Goal: Transaction & Acquisition: Purchase product/service

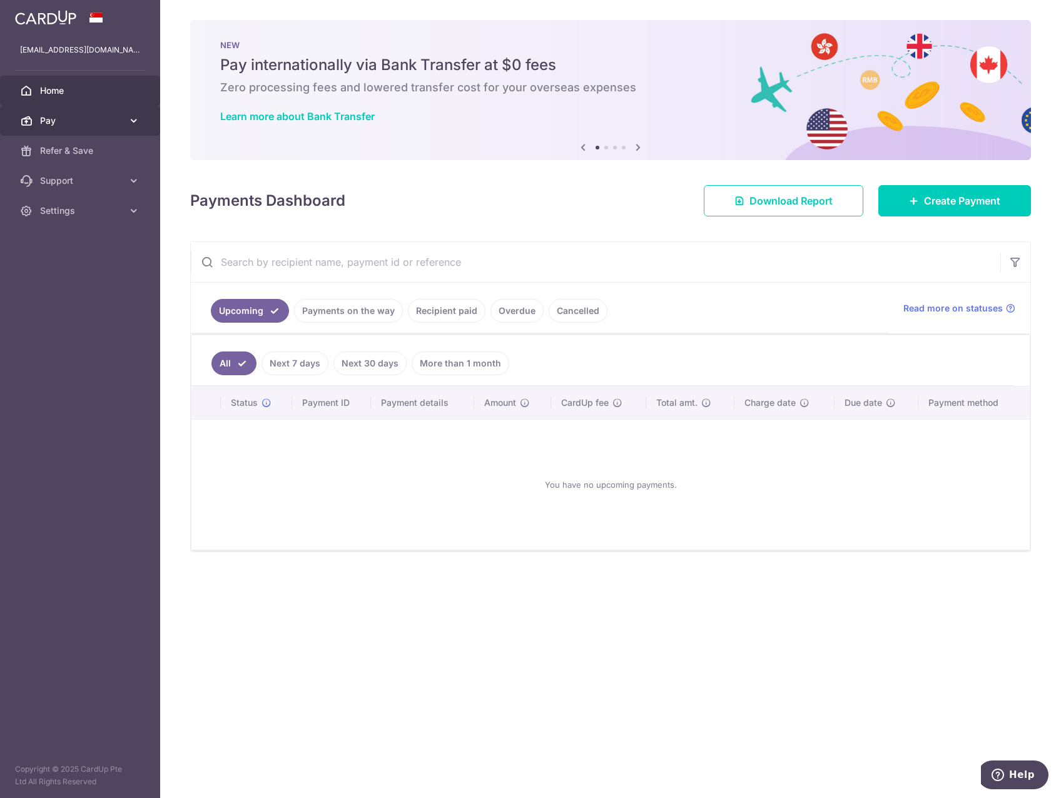
click at [126, 121] on link "Pay" at bounding box center [80, 121] width 160 height 30
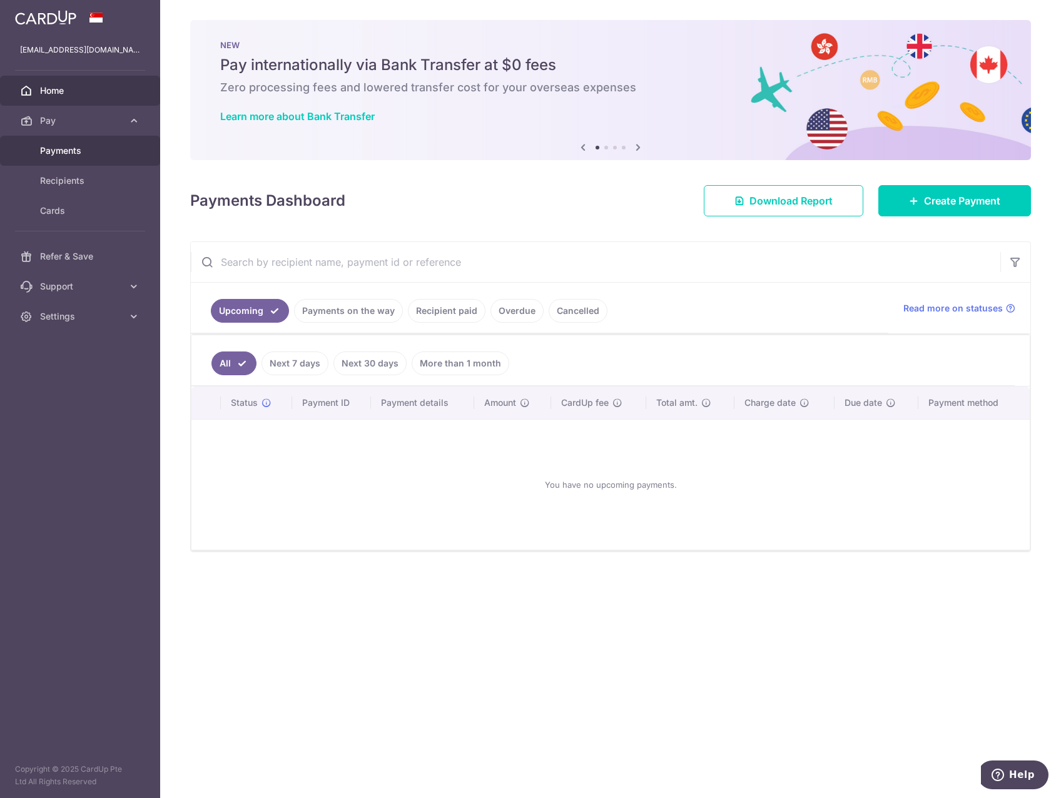
click at [107, 157] on link "Payments" at bounding box center [80, 151] width 160 height 30
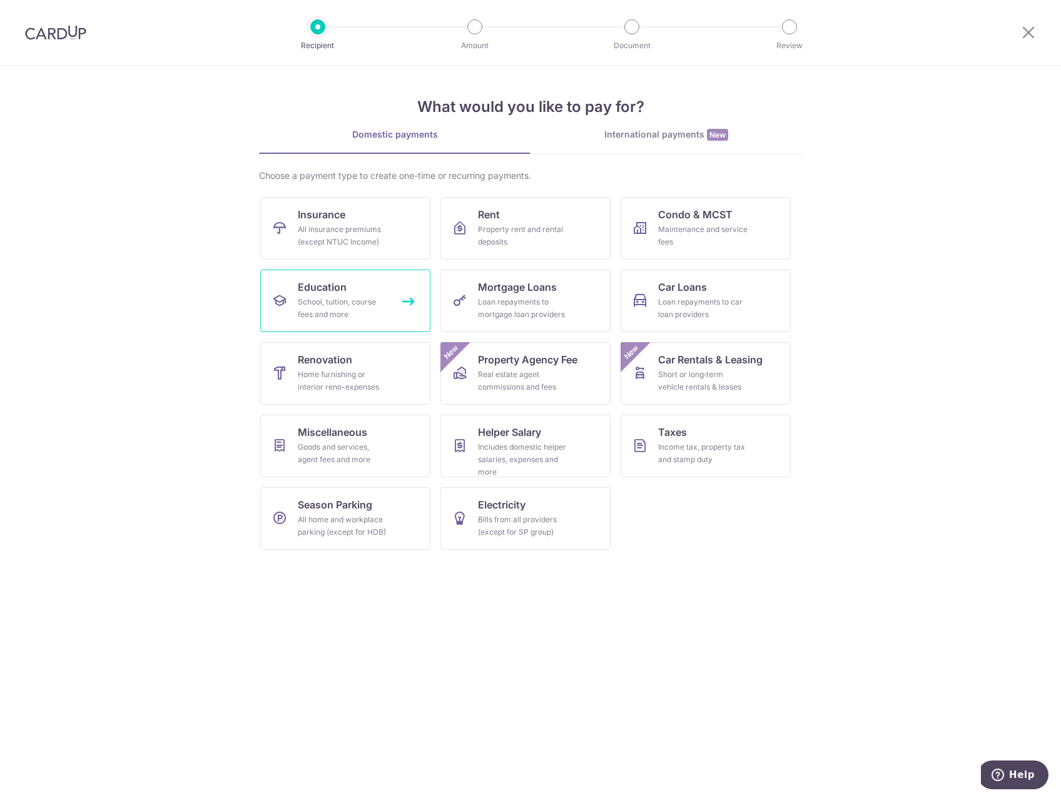
click at [335, 307] on div "School, tuition, course fees and more" at bounding box center [343, 308] width 90 height 25
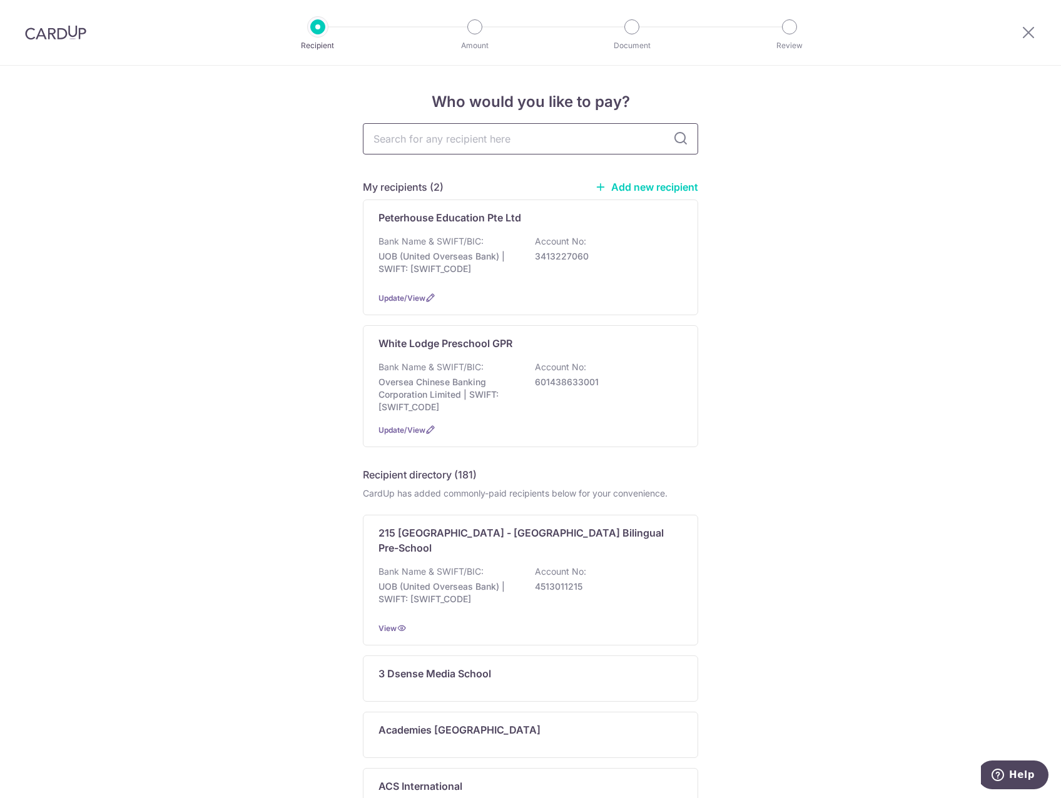
click at [467, 141] on input "text" at bounding box center [530, 138] width 335 height 31
type input "nexu"
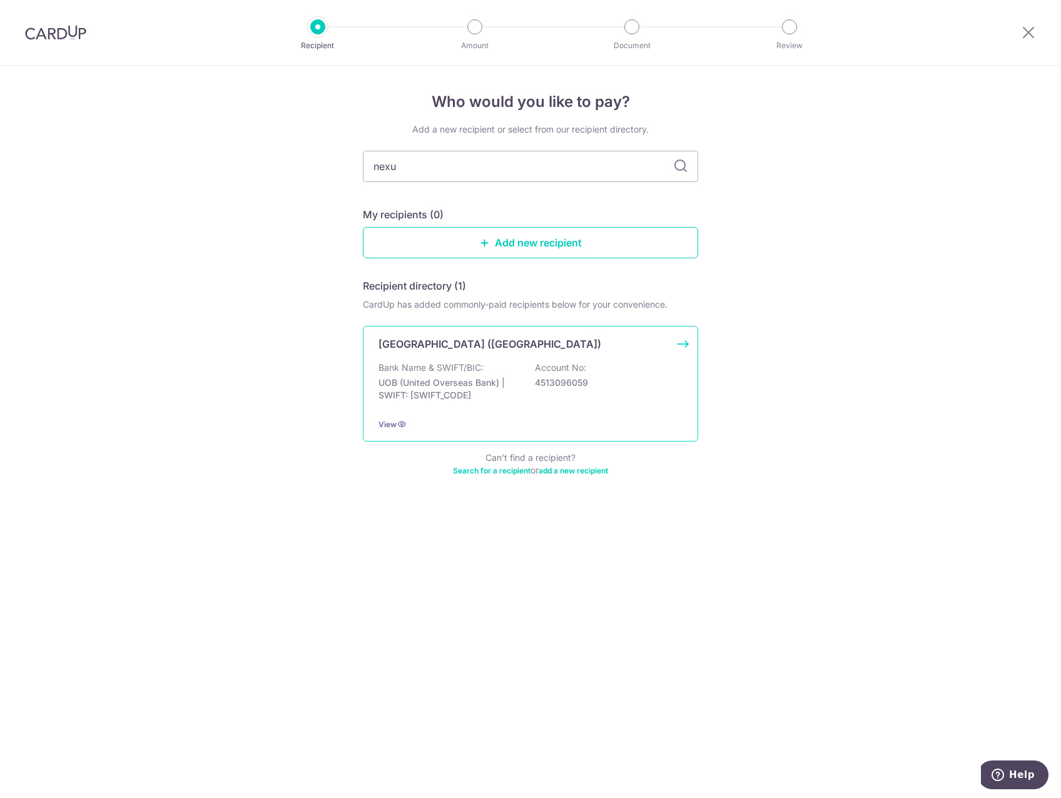
click at [483, 353] on div "Nexus International School (Singapore) Bank Name & SWIFT/BIC: UOB (United Overs…" at bounding box center [530, 384] width 335 height 116
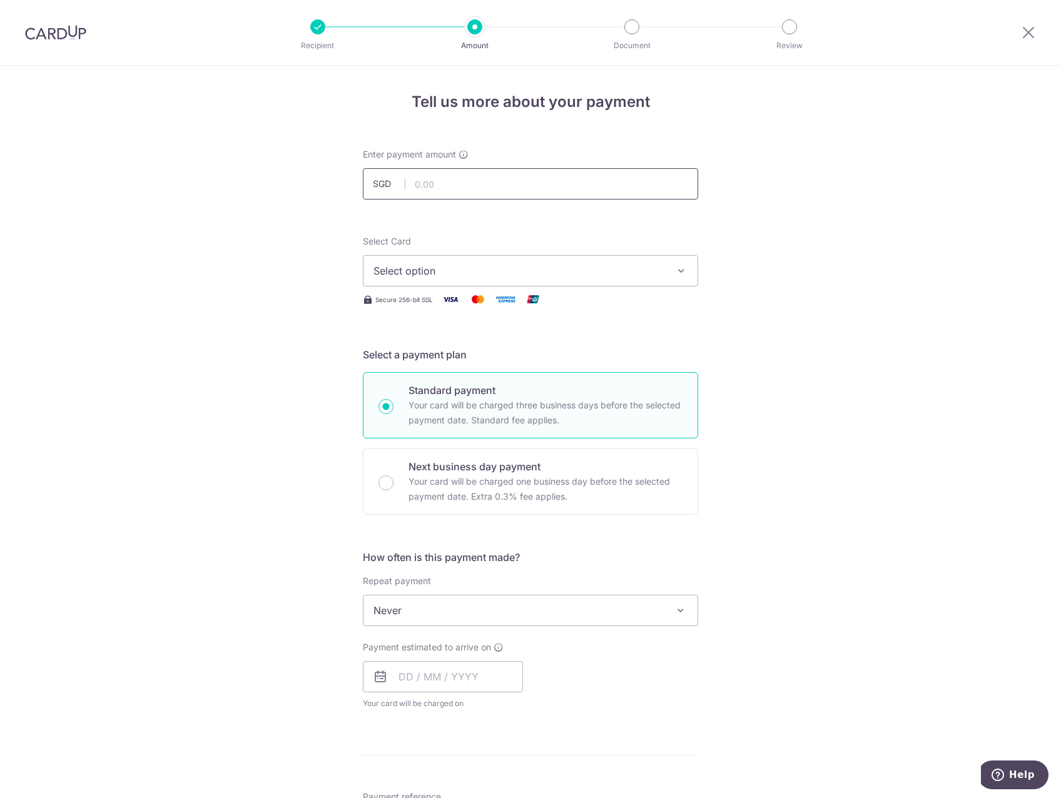
click at [417, 185] on input "text" at bounding box center [530, 183] width 335 height 31
type input "9,500.00"
click at [322, 194] on div "Tell us more about your payment Enter payment amount SGD 9,500.00 9500.00 Selec…" at bounding box center [530, 632] width 1061 height 1132
click at [399, 268] on span "Select option" at bounding box center [519, 270] width 292 height 15
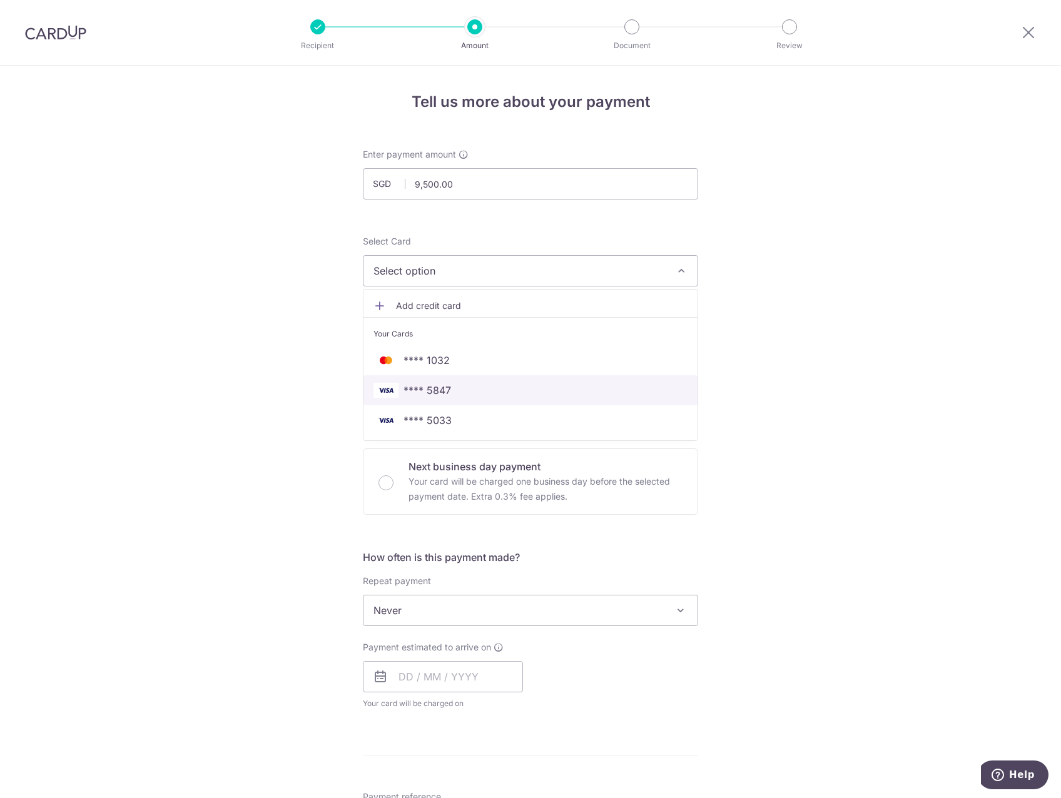
click at [452, 395] on span "**** 5847" at bounding box center [530, 390] width 314 height 15
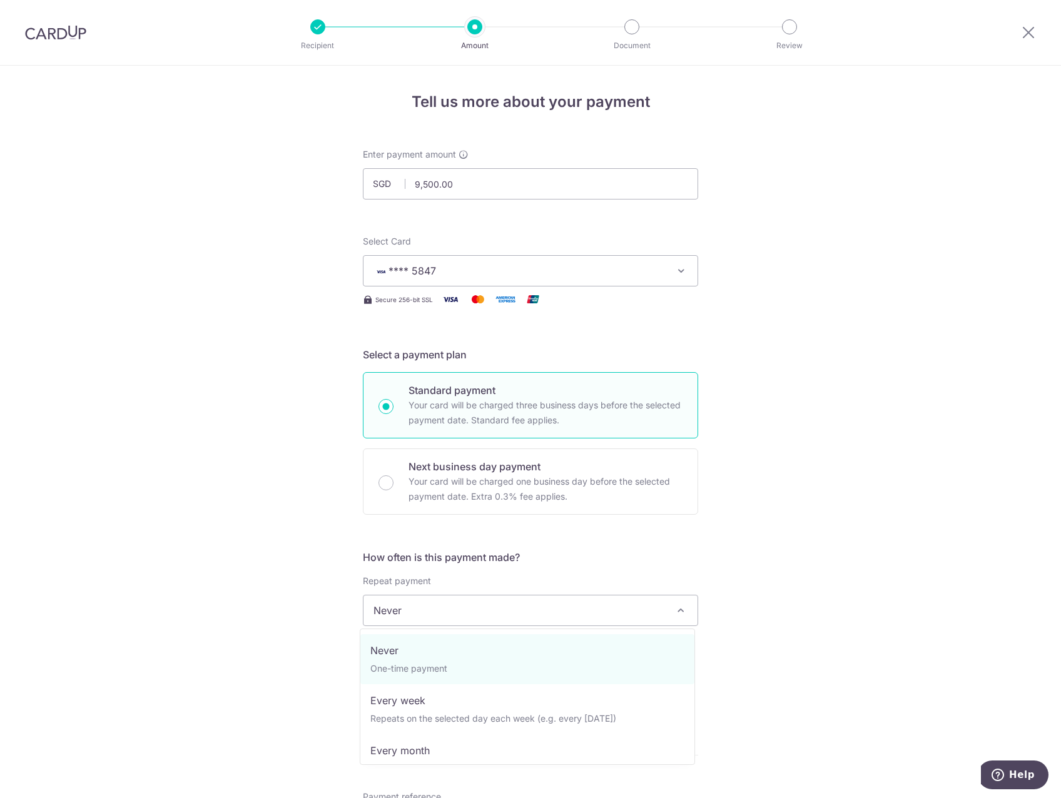
click at [524, 616] on span "Never" at bounding box center [530, 611] width 334 height 30
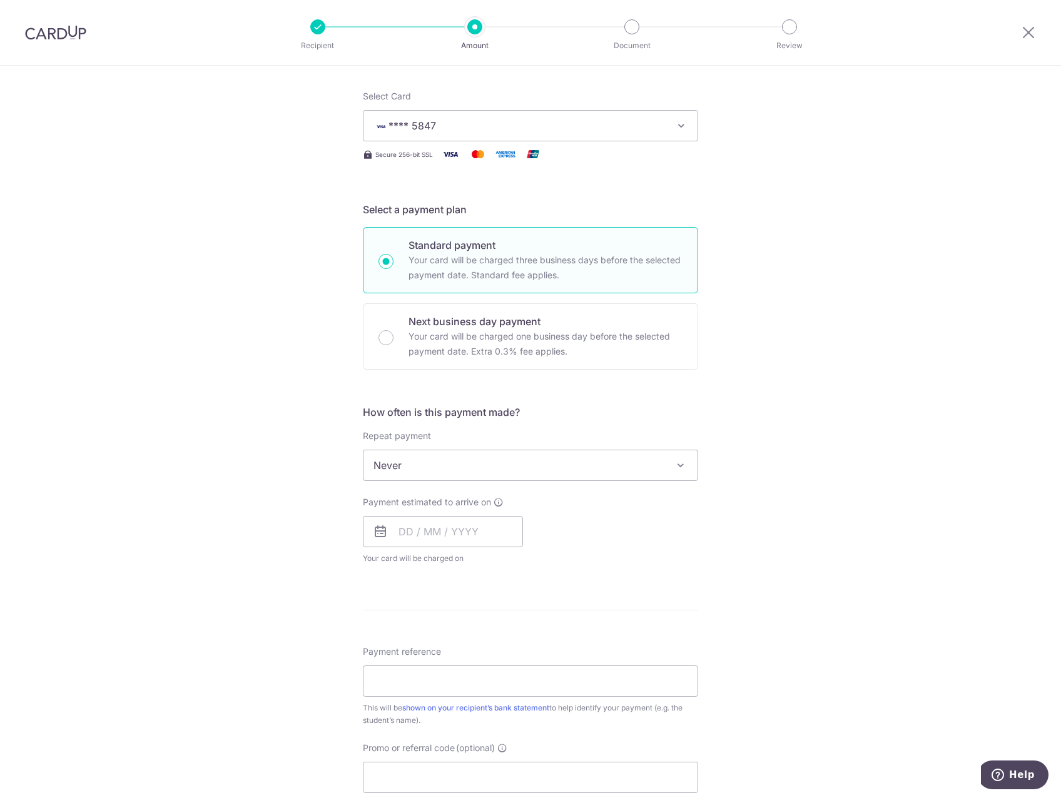
scroll to position [250, 0]
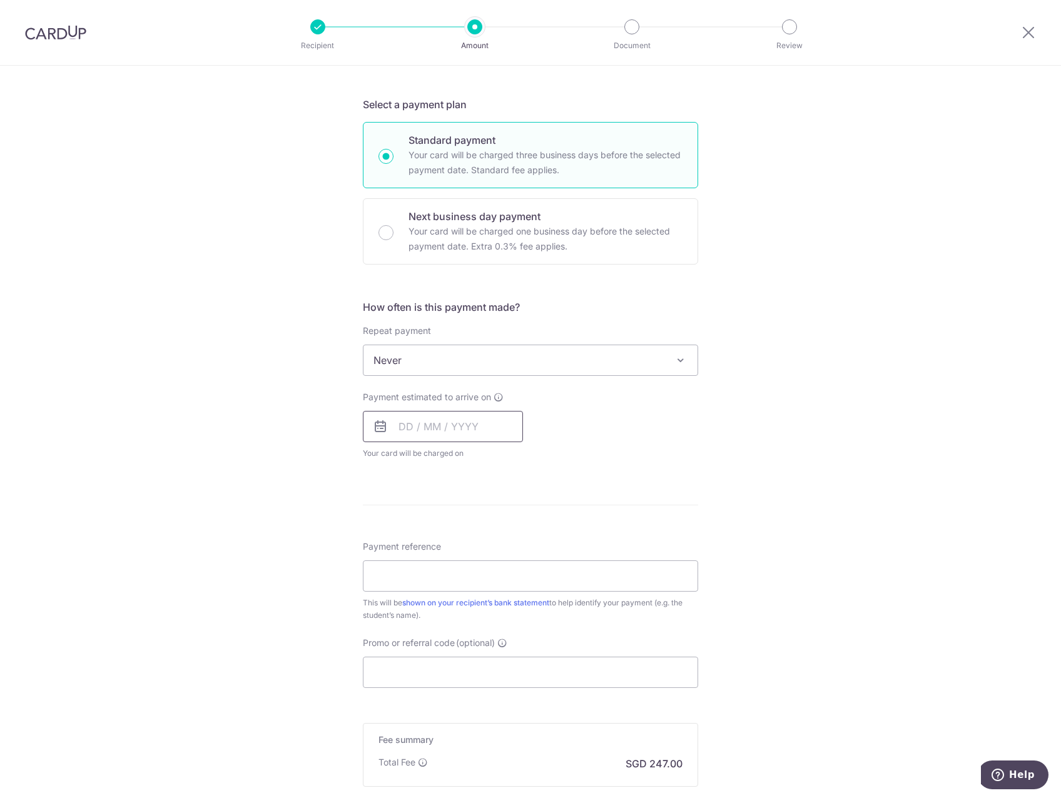
click at [425, 425] on input "text" at bounding box center [443, 426] width 160 height 31
click at [293, 378] on div "Tell us more about your payment Enter payment amount SGD 9,500.00 9500.00 Selec…" at bounding box center [530, 381] width 1061 height 1132
click at [482, 424] on input "text" at bounding box center [443, 426] width 160 height 31
drag, startPoint x: 414, startPoint y: 594, endPoint x: 323, endPoint y: 500, distance: 131.0
click at [414, 594] on link "20" at bounding box center [414, 591] width 20 height 20
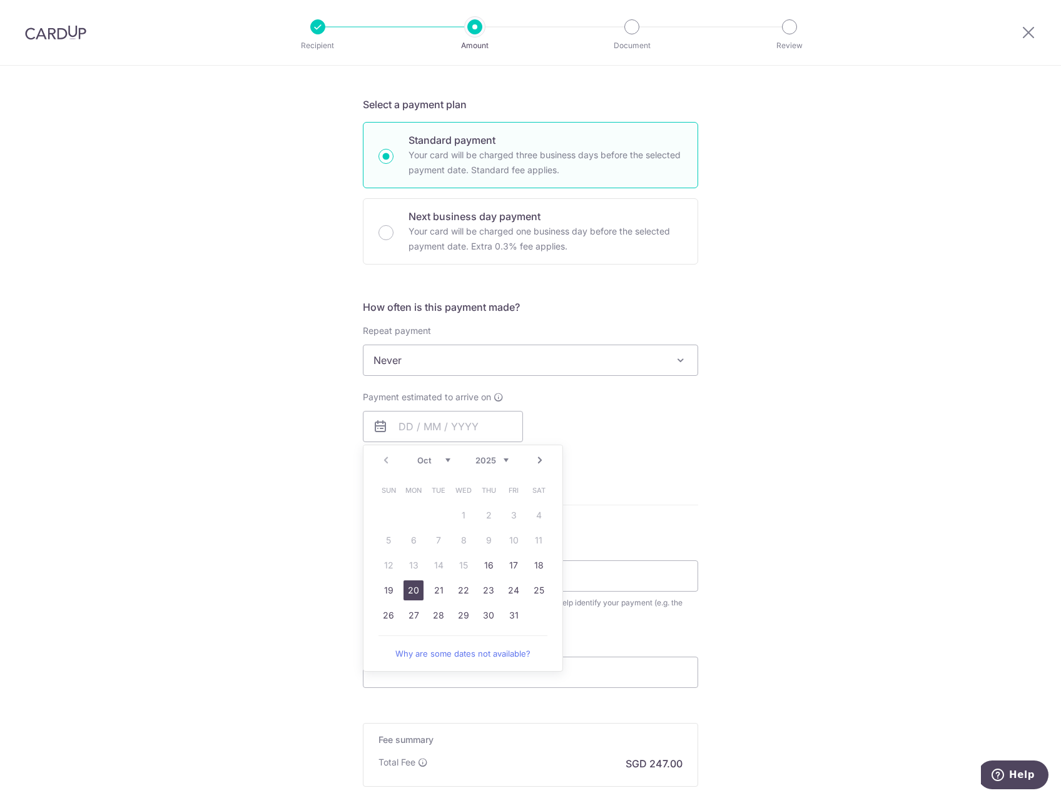
type input "[DATE]"
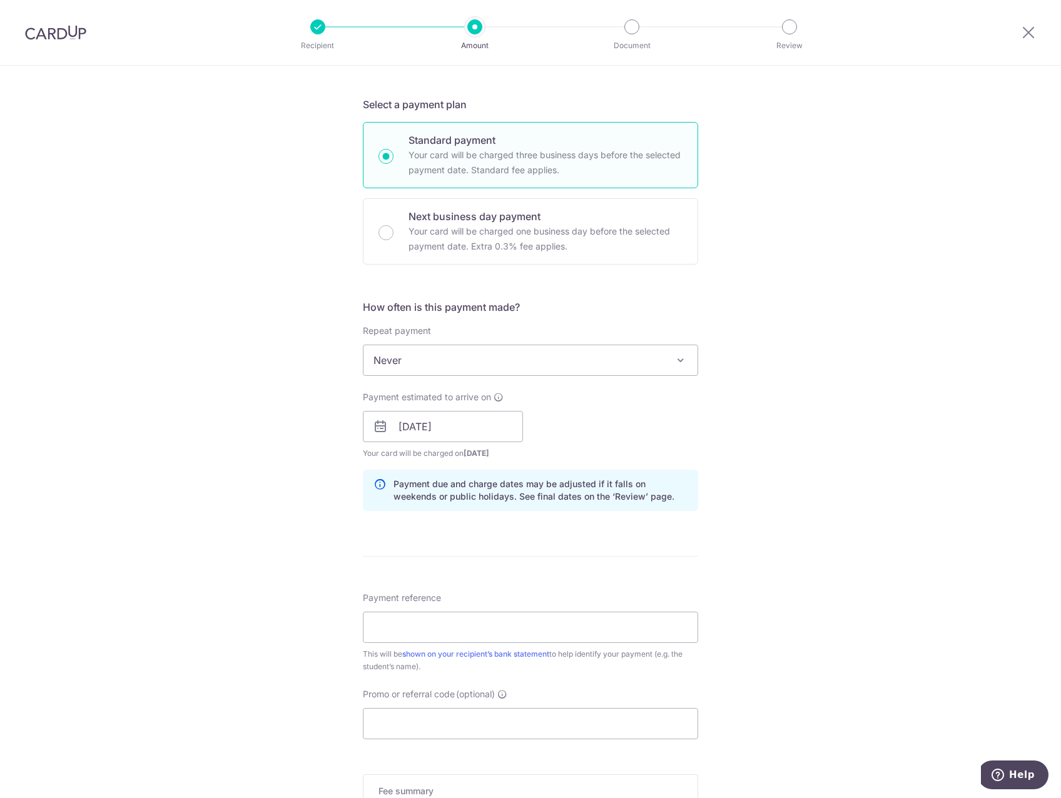
click at [310, 490] on div "Tell us more about your payment Enter payment amount SGD 9,500.00 9500.00 Selec…" at bounding box center [530, 406] width 1061 height 1183
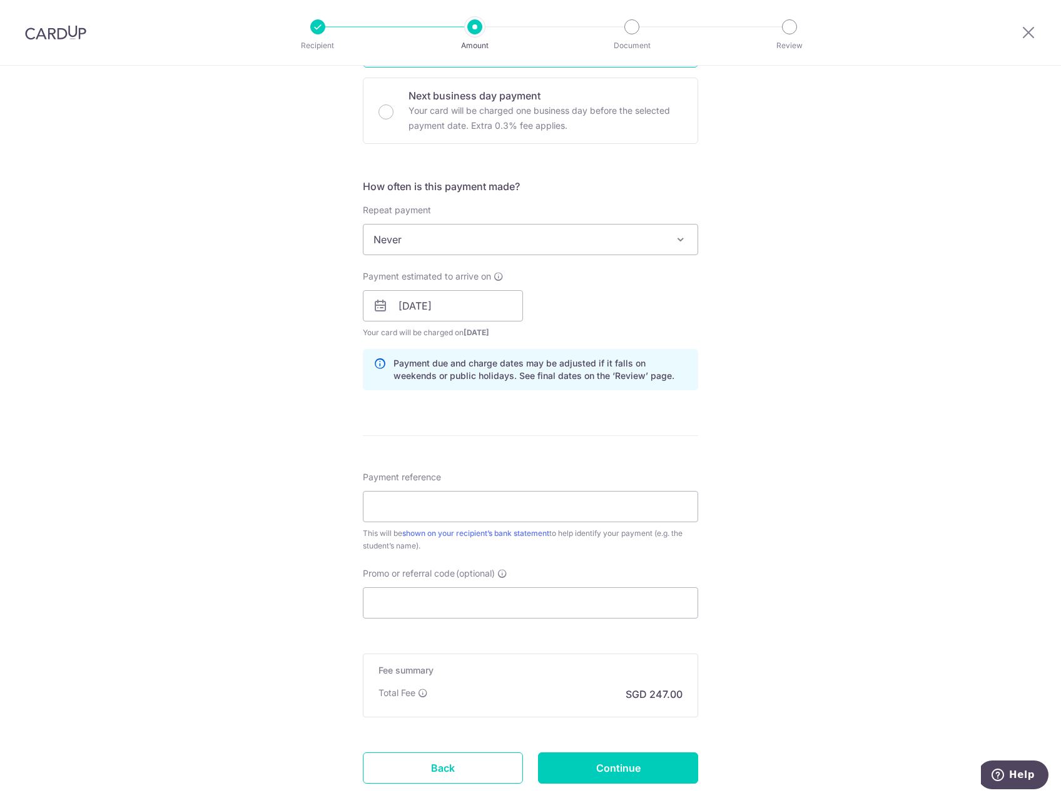
scroll to position [375, 0]
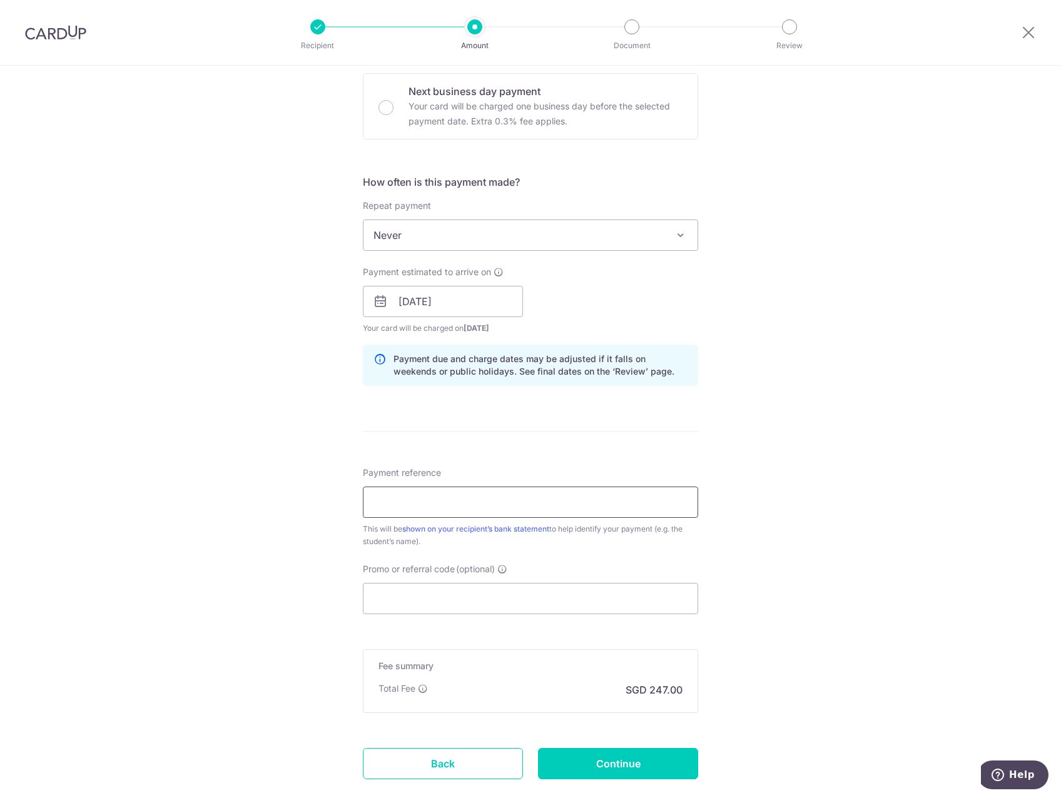
click at [387, 497] on input "Payment reference" at bounding box center [530, 502] width 335 height 31
drag, startPoint x: 522, startPoint y: 502, endPoint x: 479, endPoint y: 502, distance: 42.5
click at [479, 502] on input "Rocco Emerton-Jones 48637" at bounding box center [530, 502] width 335 height 31
type input "[PERSON_NAME] 51058"
click at [432, 594] on input "Promo or referral code (optional)" at bounding box center [530, 598] width 335 height 31
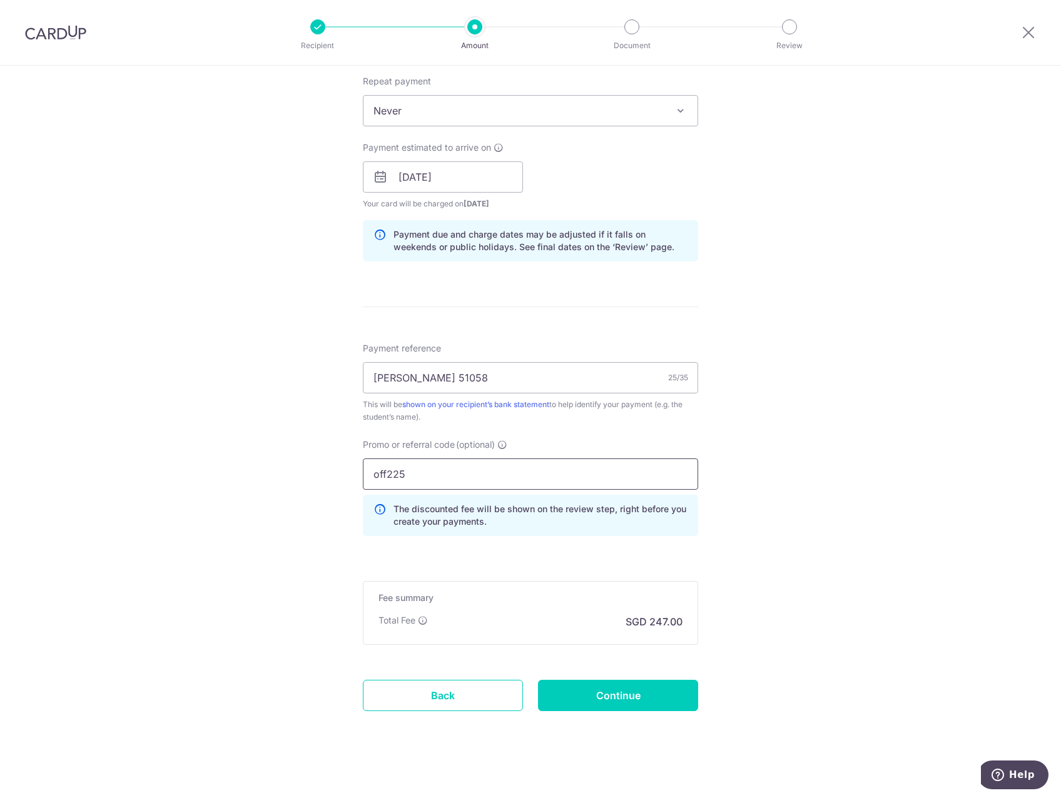
scroll to position [500, 0]
type input "off225"
click at [630, 693] on input "Continue" at bounding box center [618, 694] width 160 height 31
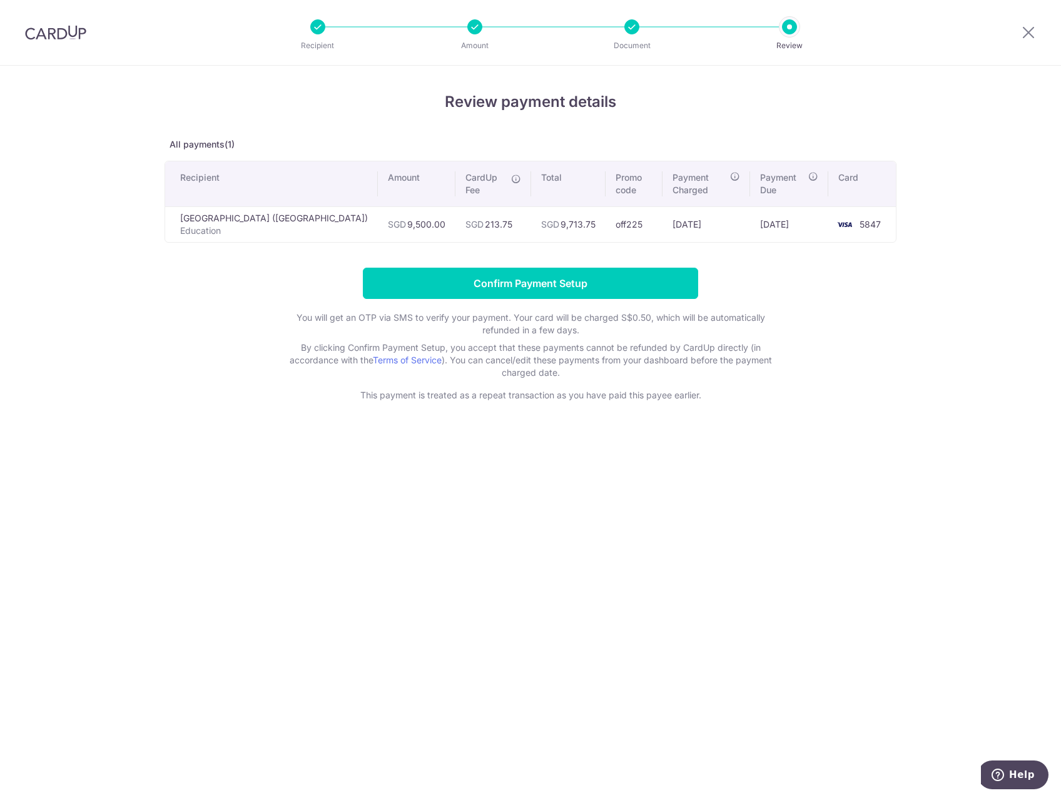
click at [631, 26] on div at bounding box center [631, 26] width 15 height 15
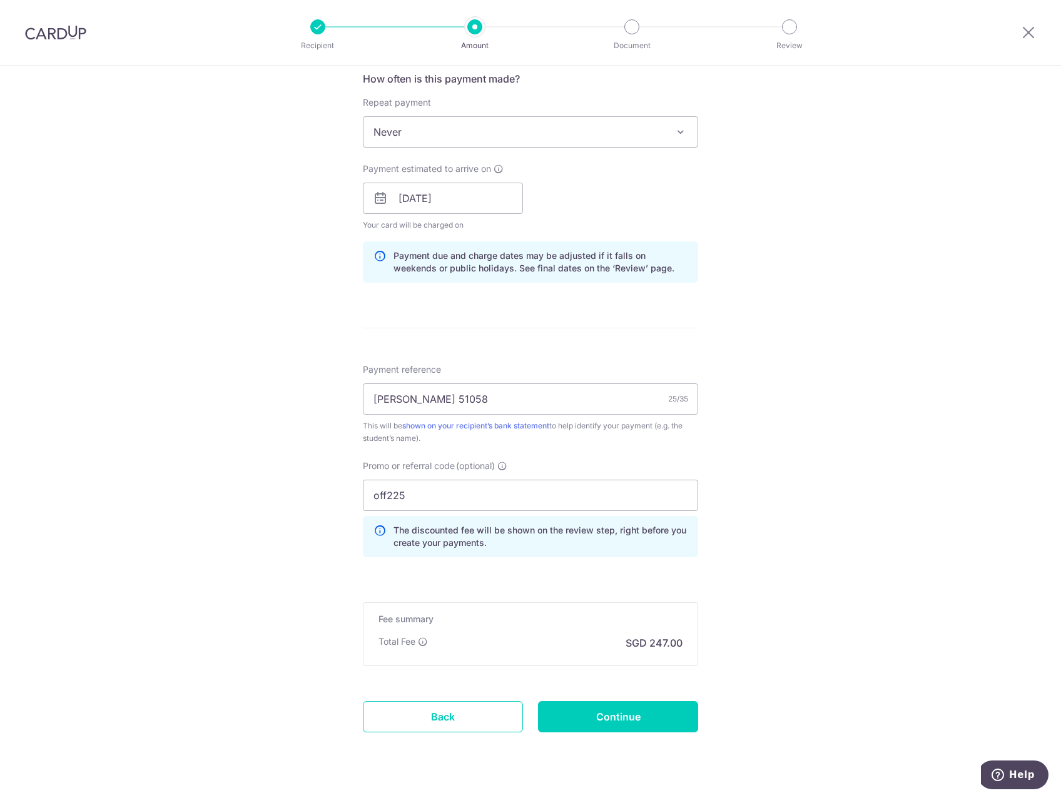
scroll to position [500, 0]
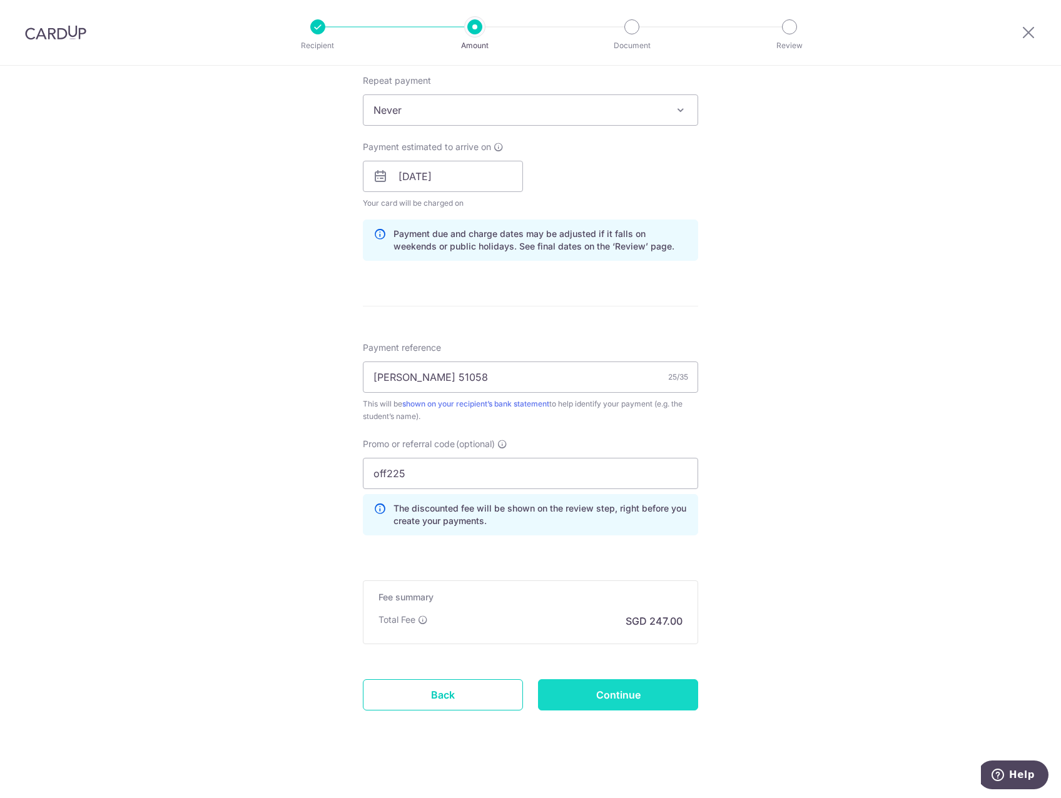
click at [626, 697] on input "Continue" at bounding box center [618, 694] width 160 height 31
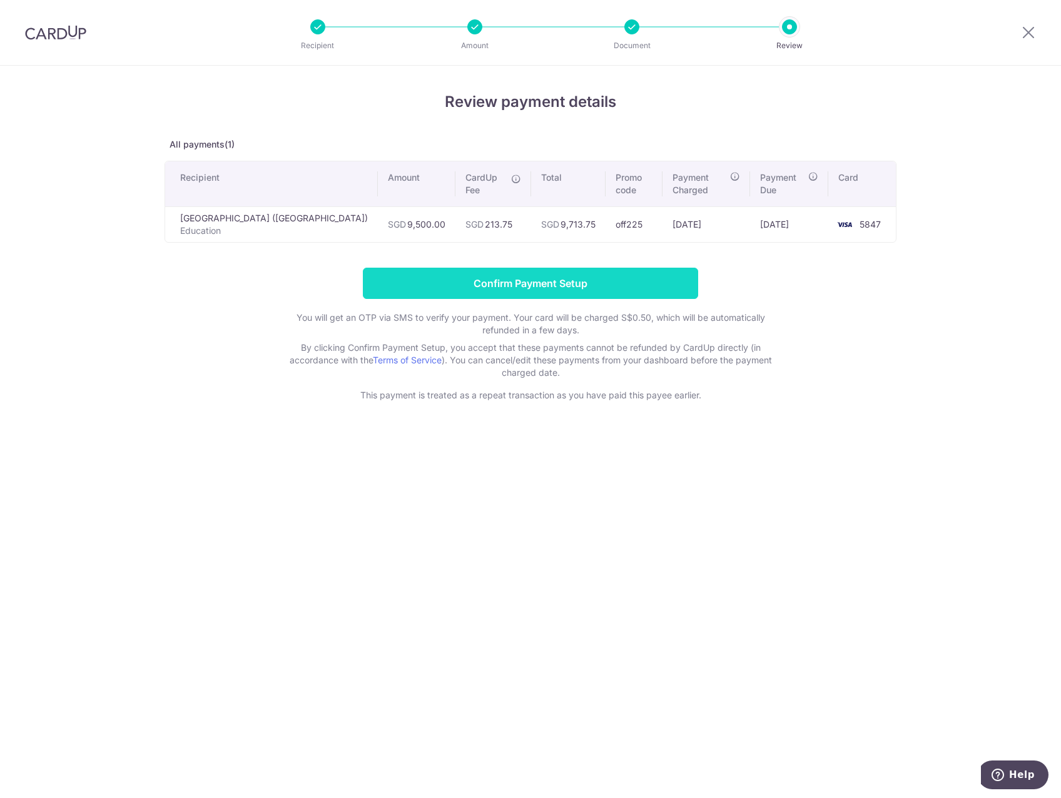
click at [510, 287] on input "Confirm Payment Setup" at bounding box center [530, 283] width 335 height 31
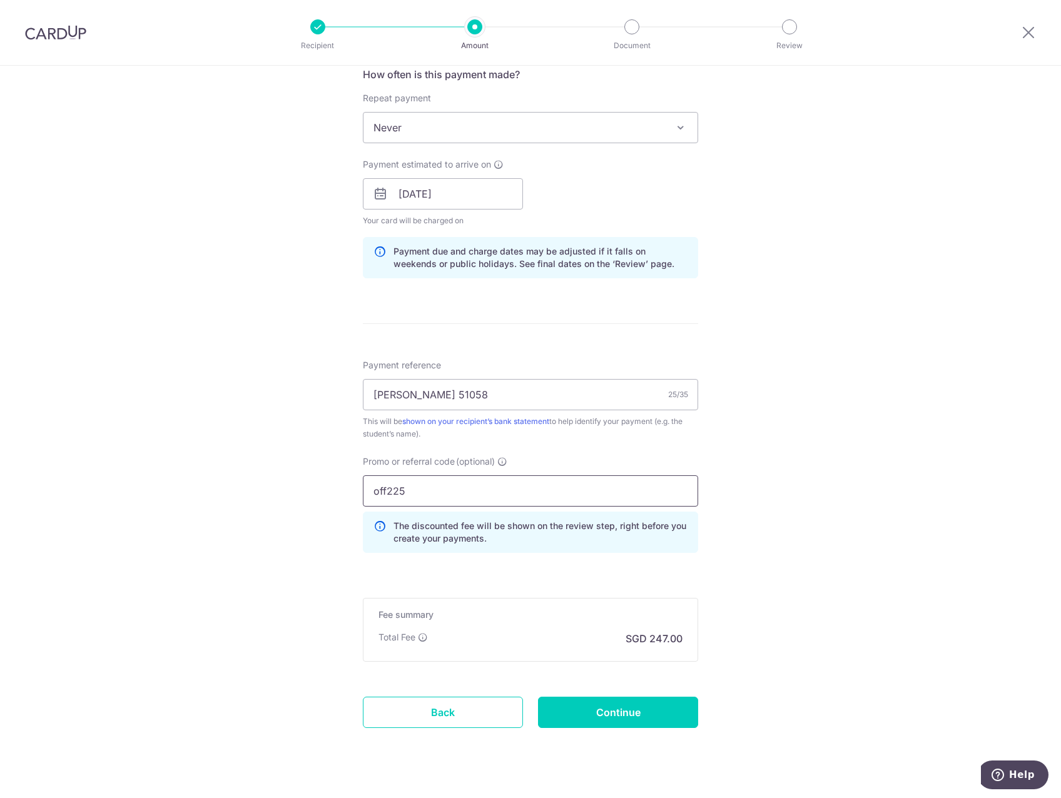
scroll to position [558, 0]
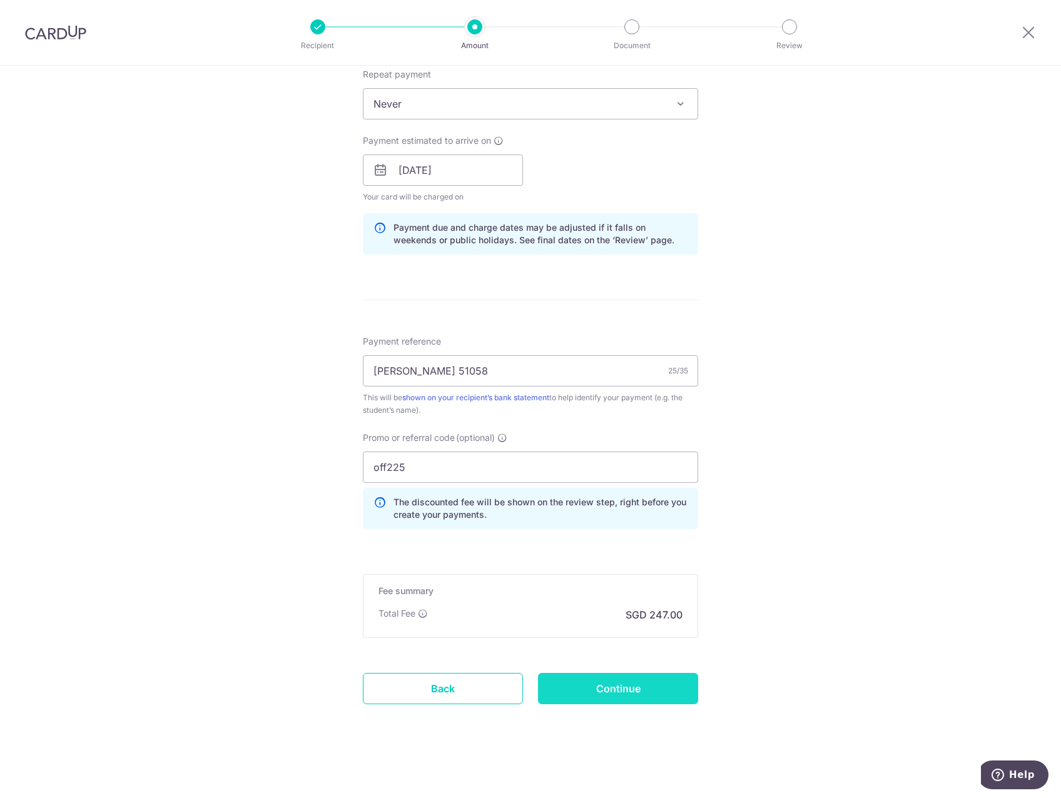
click at [613, 688] on input "Continue" at bounding box center [618, 688] width 160 height 31
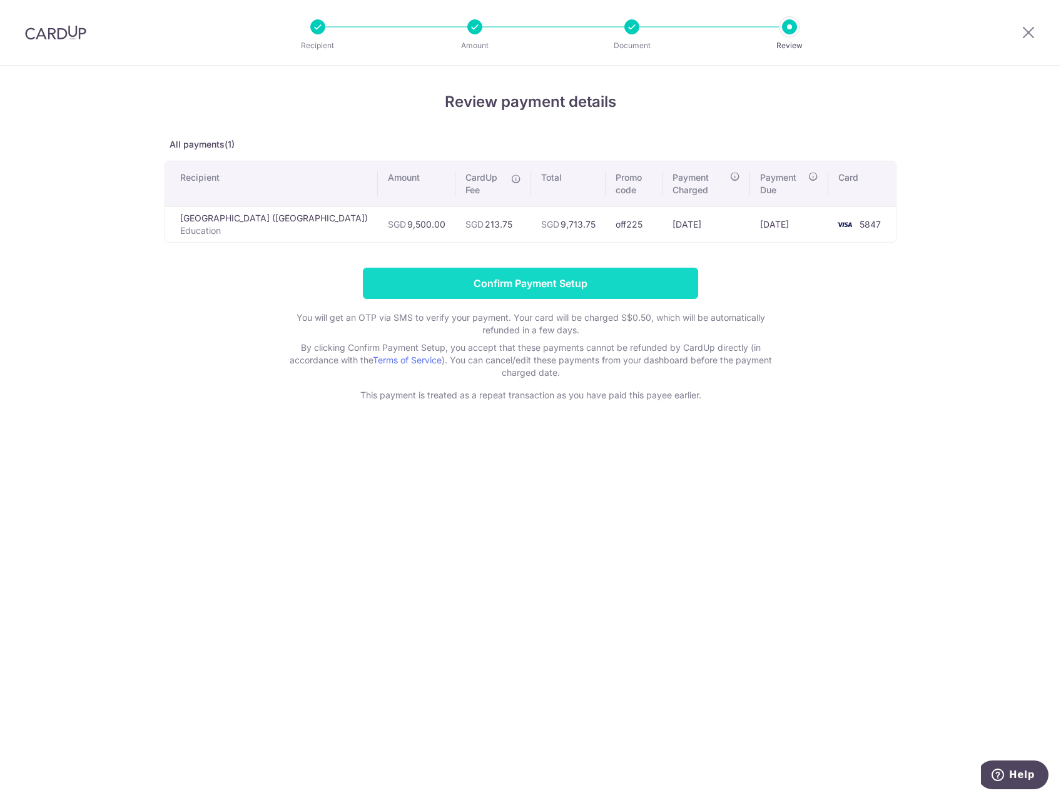
click at [499, 285] on input "Confirm Payment Setup" at bounding box center [530, 283] width 335 height 31
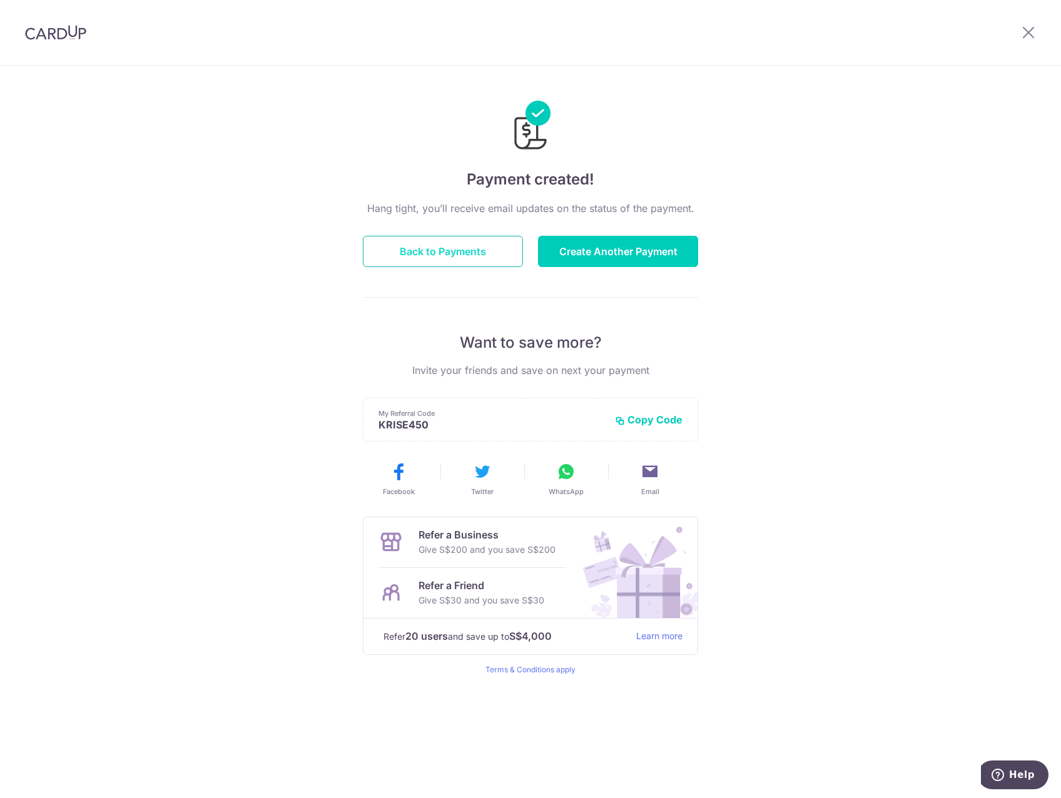
click at [445, 251] on button "Back to Payments" at bounding box center [443, 251] width 160 height 31
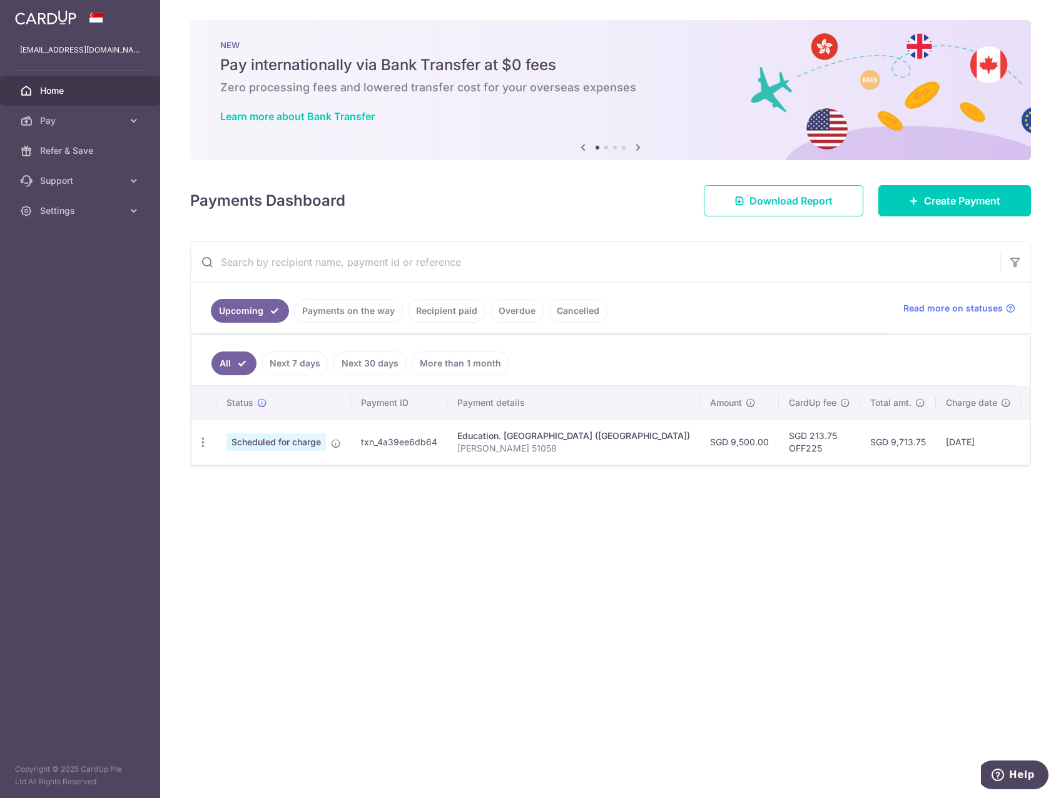
click at [689, 474] on div "× Pause Schedule Pause all future payments in this series Pause just this one p…" at bounding box center [610, 399] width 901 height 798
